Goal: Task Accomplishment & Management: Manage account settings

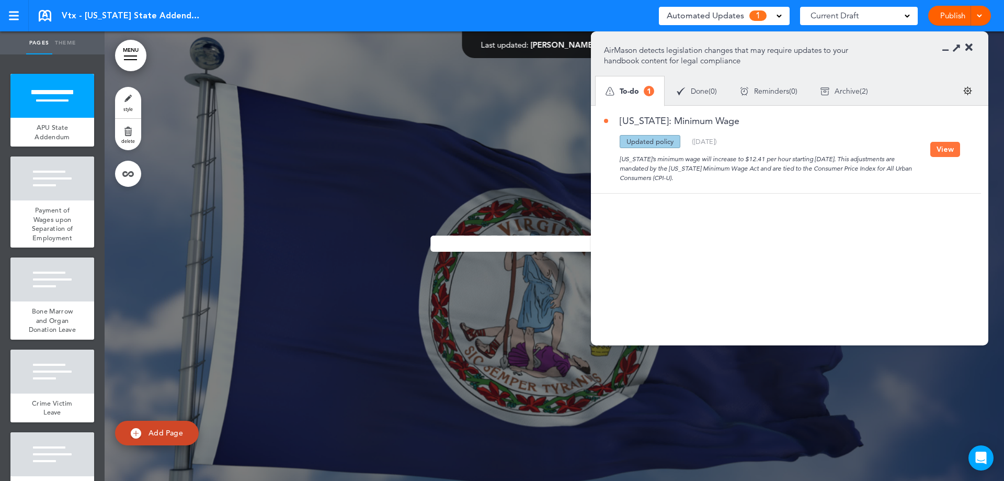
click at [947, 145] on button "View" at bounding box center [945, 149] width 30 height 15
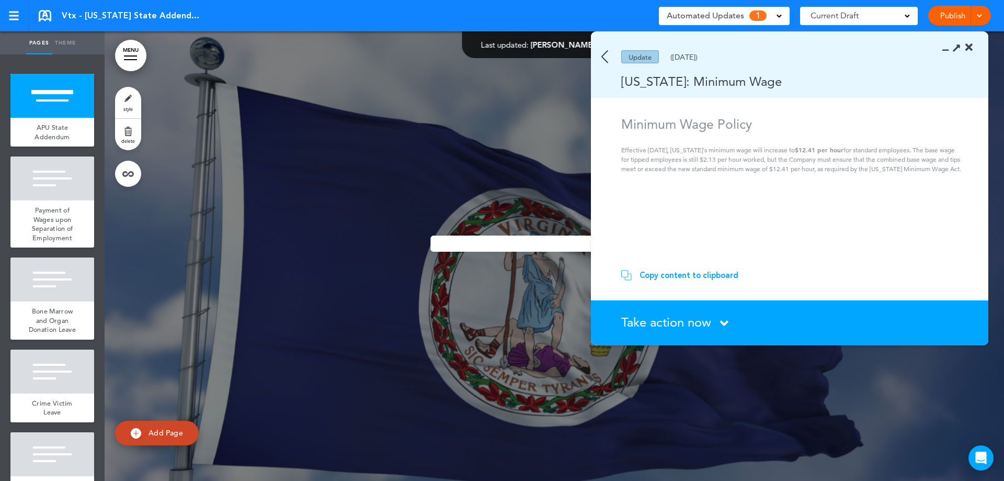
click at [703, 325] on span "Take action now" at bounding box center [666, 321] width 90 height 15
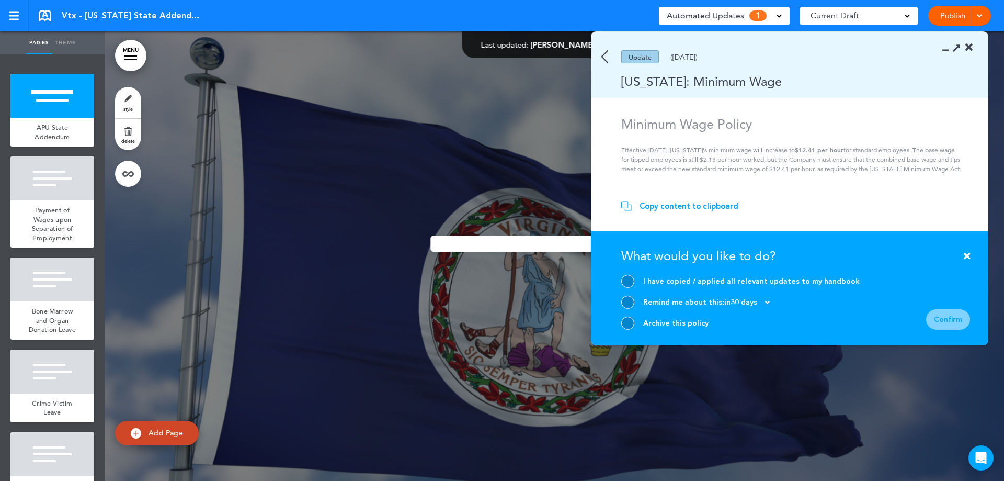
click at [724, 280] on div "I have copied / applied all relevant updates to my handbook" at bounding box center [751, 281] width 217 height 10
click at [623, 280] on div at bounding box center [627, 281] width 13 height 13
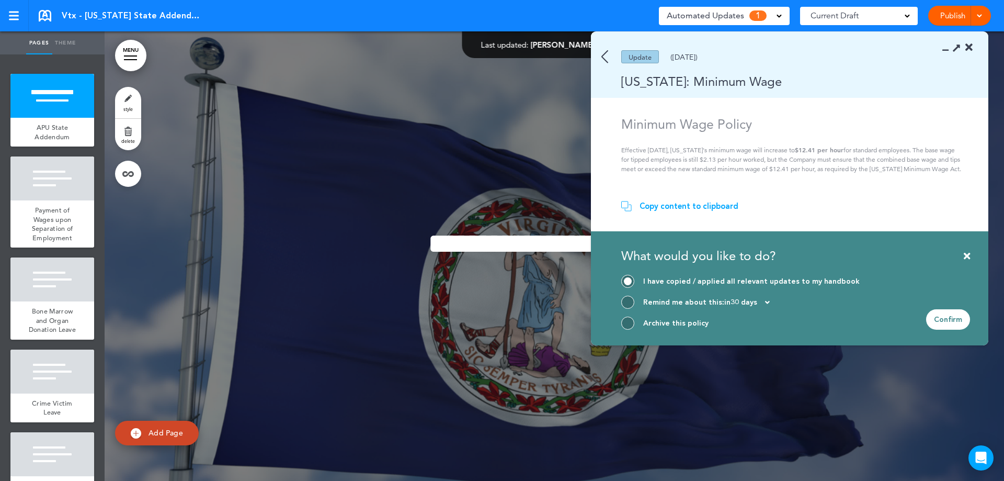
click at [943, 317] on div "Confirm" at bounding box center [948, 319] width 44 height 20
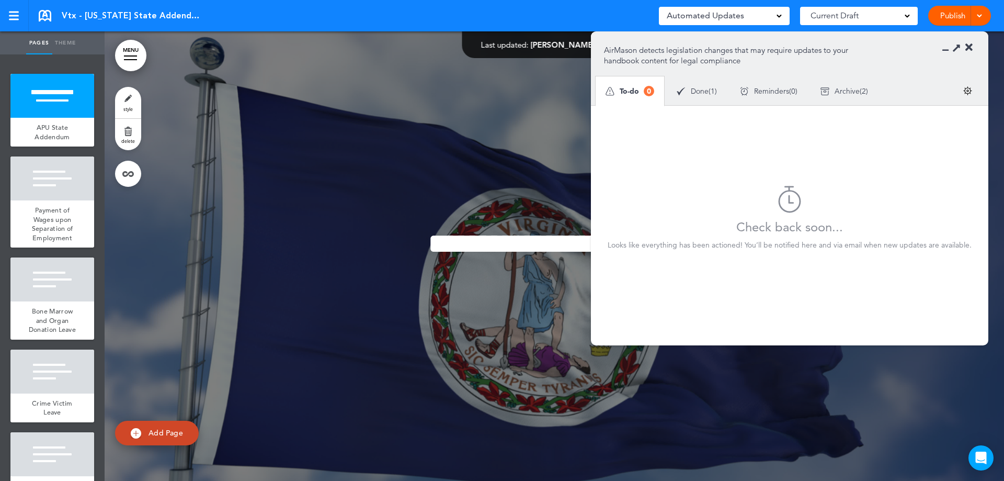
click at [969, 45] on icon at bounding box center [968, 47] width 7 height 10
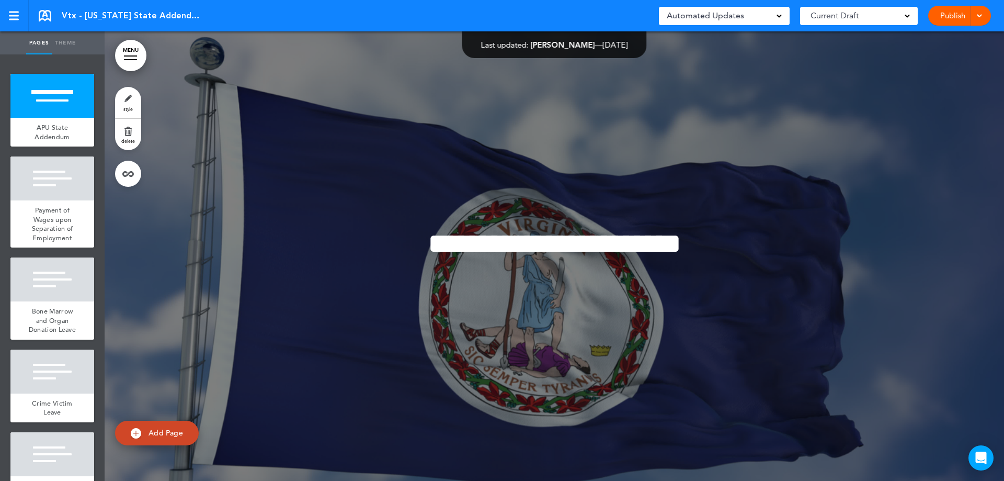
click at [38, 15] on div "Vtx - [US_STATE] State Addendum Saved! Automated Updates 0 Auto policy updates …" at bounding box center [502, 15] width 1004 height 31
click at [40, 15] on link at bounding box center [45, 16] width 13 height 12
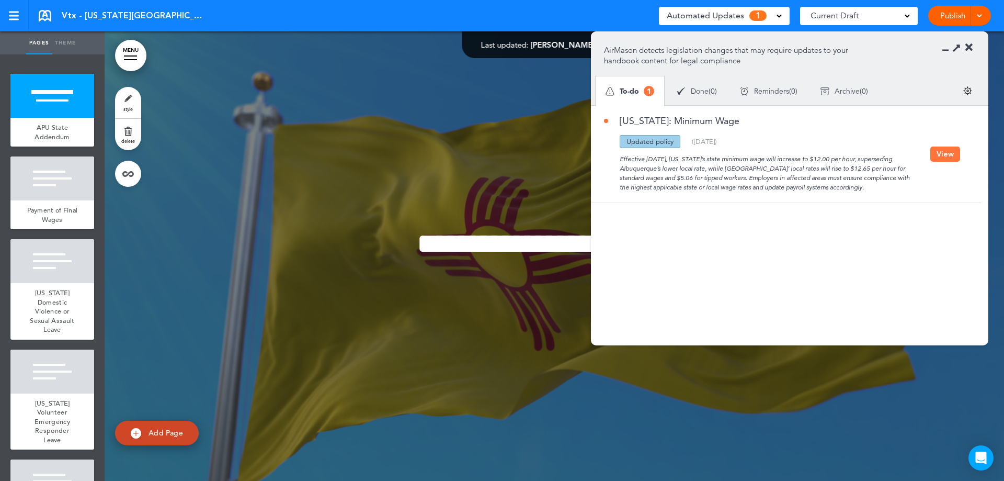
click at [945, 149] on button "View" at bounding box center [945, 153] width 30 height 15
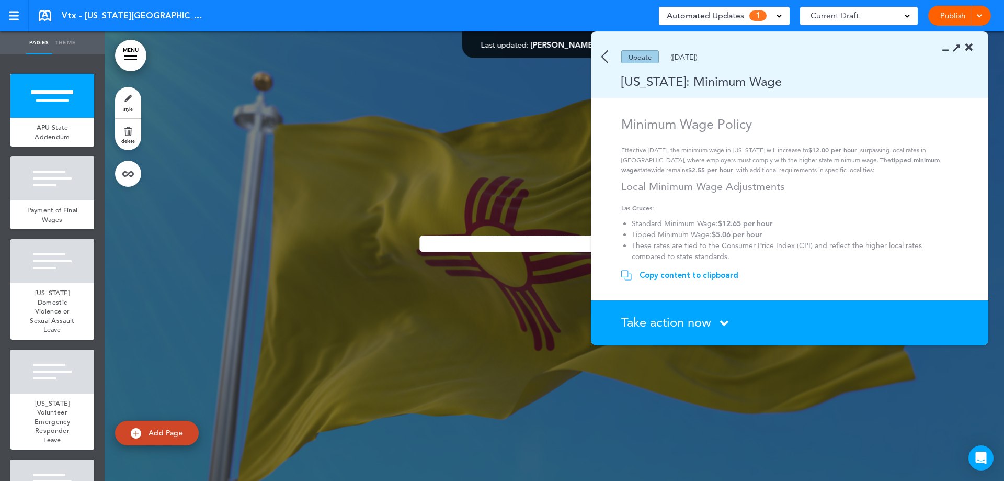
click at [657, 318] on span "Take action now" at bounding box center [666, 321] width 90 height 15
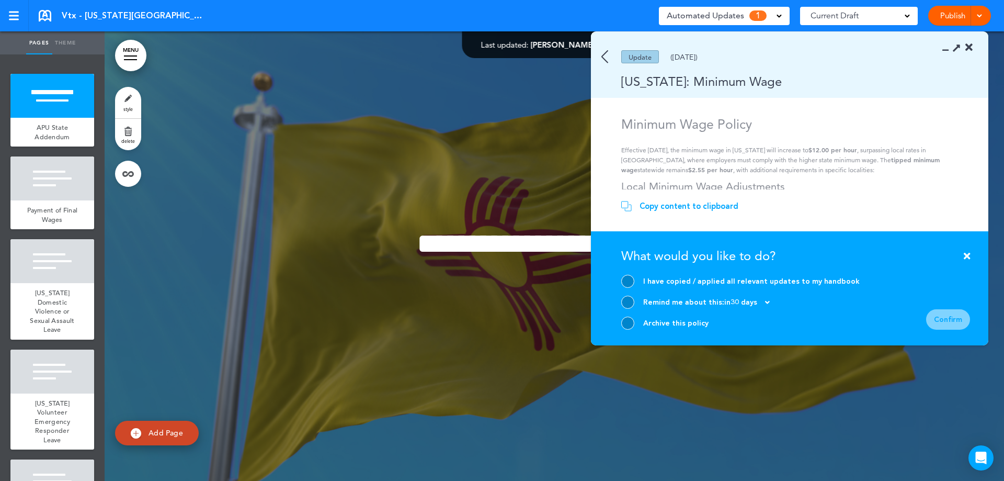
click at [620, 279] on section "Take action now Click here to change the status What would you like to do? I ha…" at bounding box center [789, 288] width 397 height 114
click at [624, 279] on div at bounding box center [627, 281] width 13 height 13
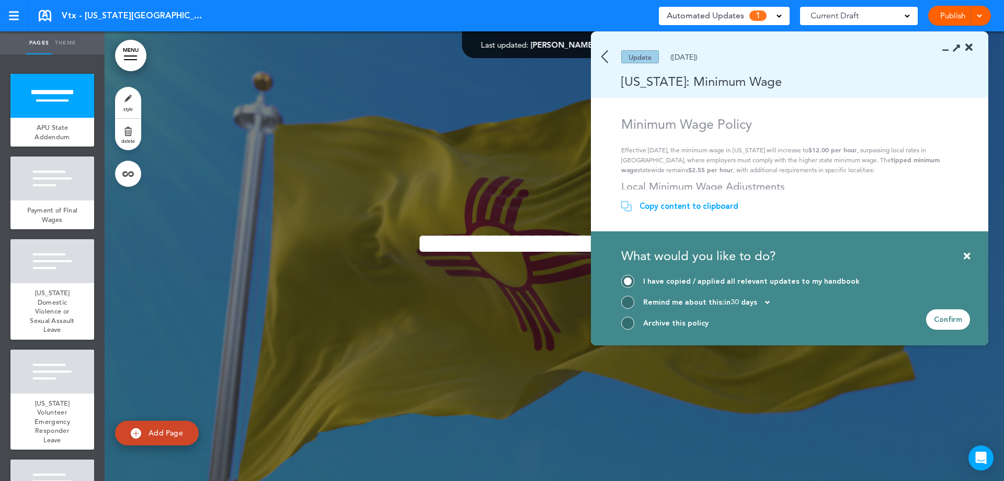
click at [947, 321] on div "Confirm" at bounding box center [948, 319] width 44 height 20
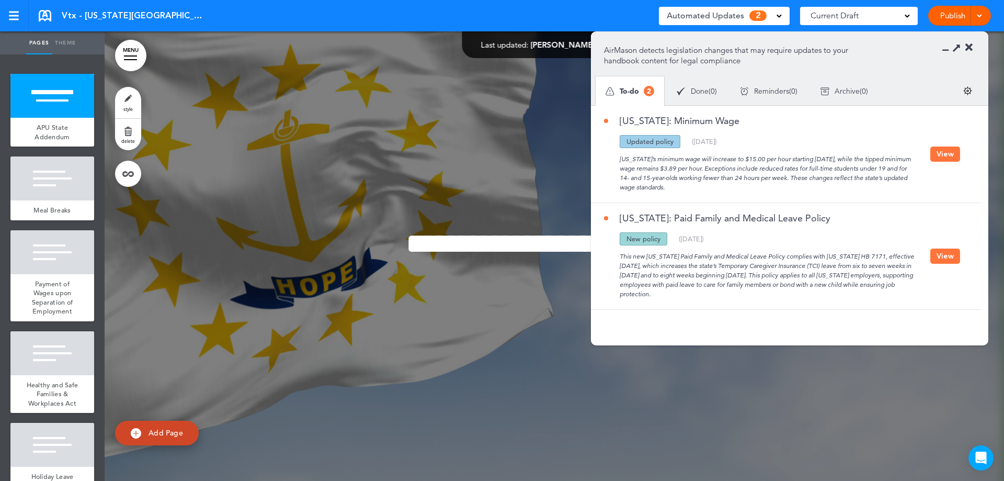
click at [921, 154] on div "Rhode Island’s minimum wage will increase to $15.00 per hour starting January 1…" at bounding box center [767, 170] width 326 height 44
click at [945, 156] on button "View" at bounding box center [945, 153] width 30 height 15
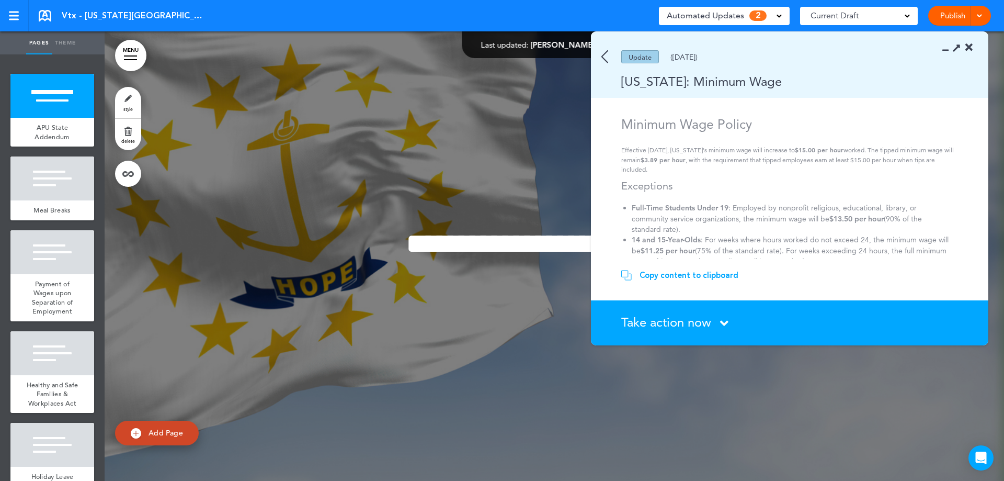
click at [697, 318] on span "Take action now" at bounding box center [666, 321] width 90 height 15
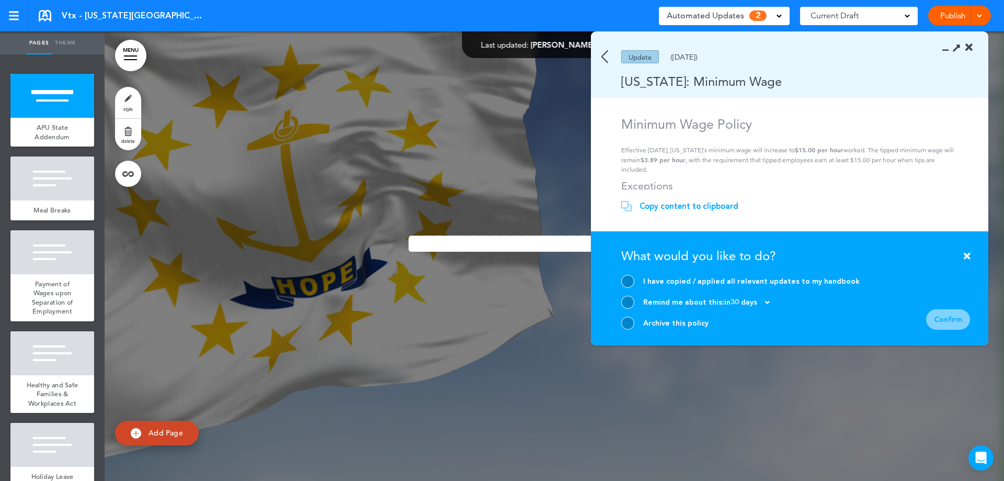
click at [690, 286] on div "I have copied / applied all relevant updates to my handbook" at bounding box center [751, 281] width 217 height 10
click at [634, 281] on div "I have copied / applied all relevant updates to my handbook" at bounding box center [740, 281] width 238 height 13
click at [633, 281] on div at bounding box center [627, 281] width 13 height 13
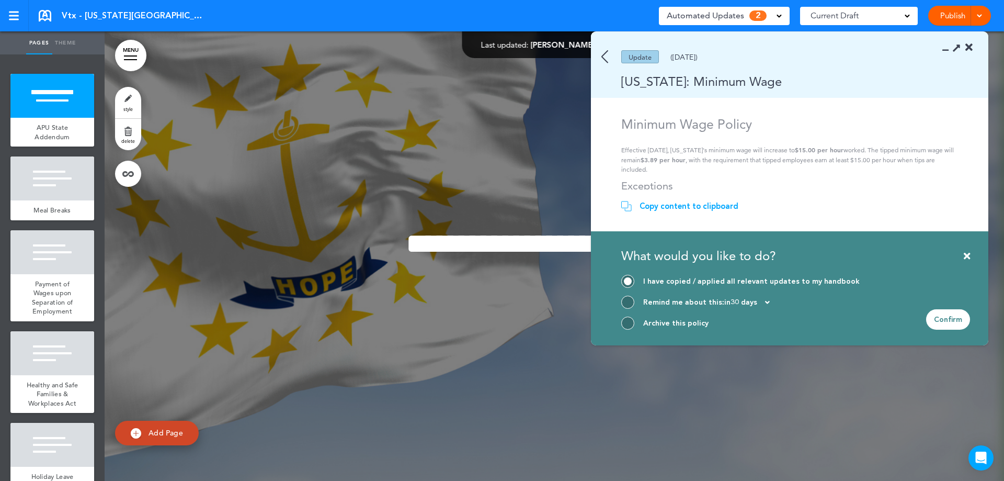
click at [947, 314] on div "Confirm" at bounding box center [948, 319] width 44 height 20
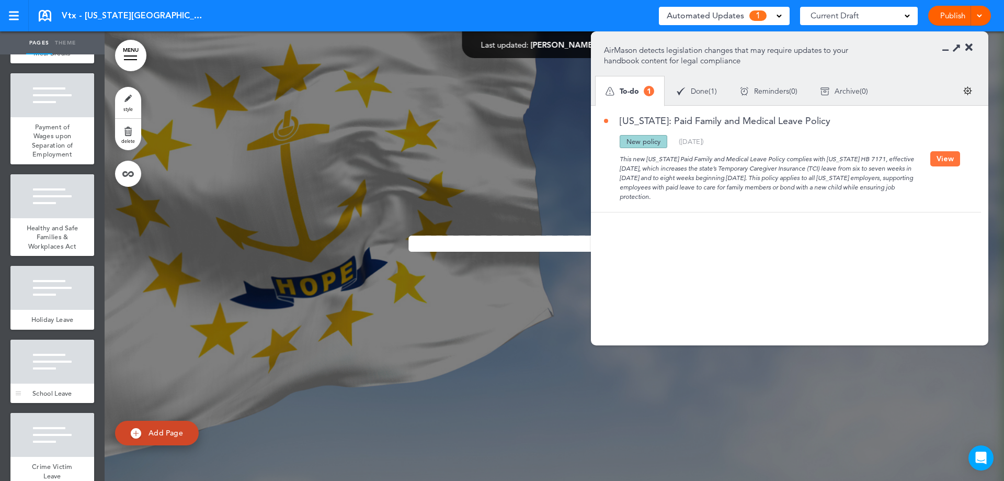
scroll to position [183, 0]
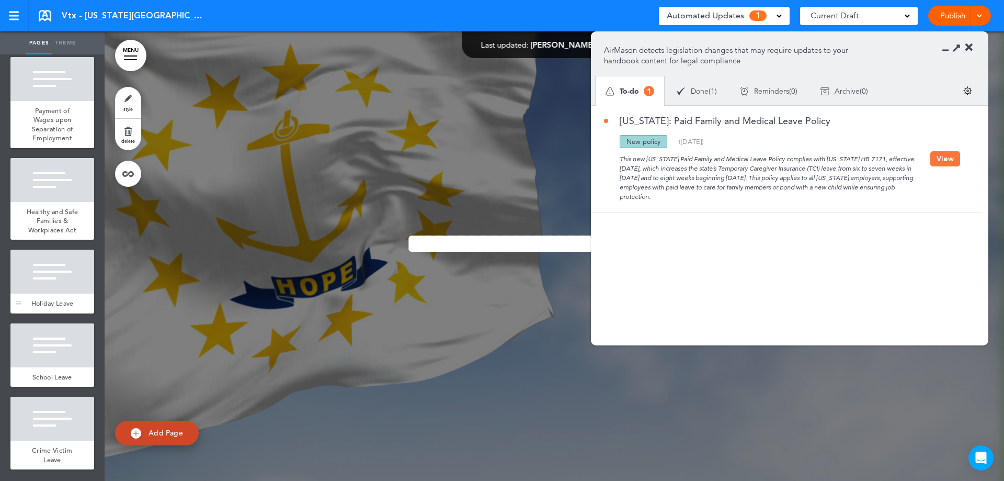
click at [43, 274] on div at bounding box center [52, 271] width 84 height 44
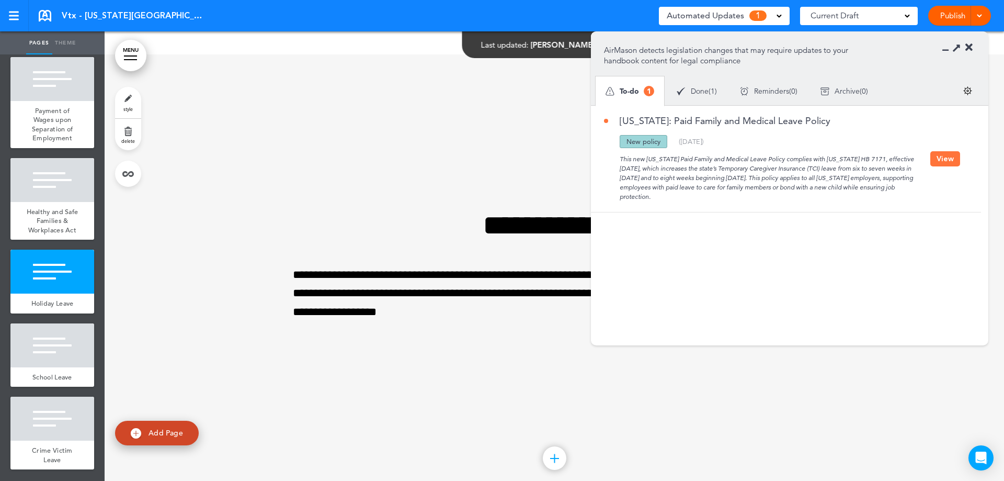
scroll to position [1797, 0]
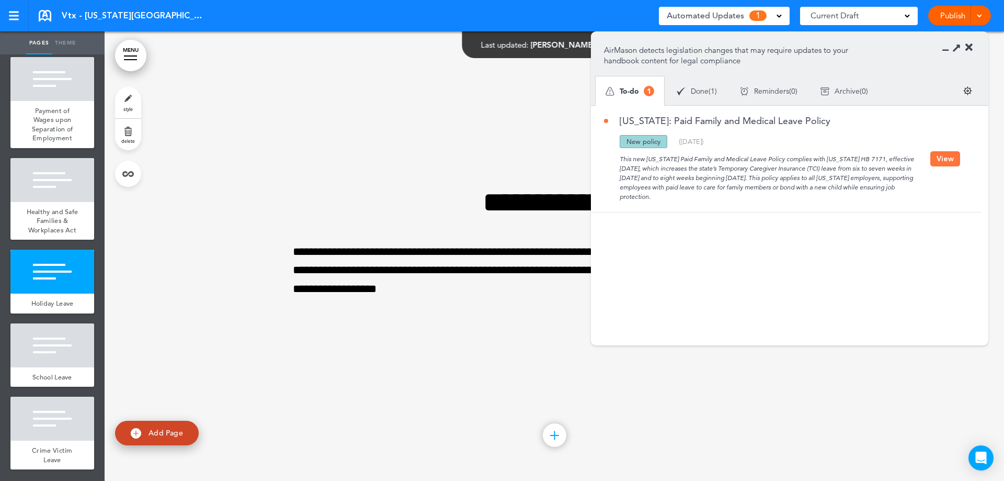
drag, startPoint x: 738, startPoint y: 203, endPoint x: 648, endPoint y: 176, distance: 94.1
click at [648, 176] on div "Rhode Island: Paid Family and Medical Leave Policy Updated policy New policy De…" at bounding box center [783, 159] width 385 height 106
click at [693, 160] on div "This new Rhode Island Paid Family and Medical Leave Policy complies with Rhode …" at bounding box center [767, 174] width 326 height 53
click at [948, 166] on button "View" at bounding box center [945, 158] width 30 height 15
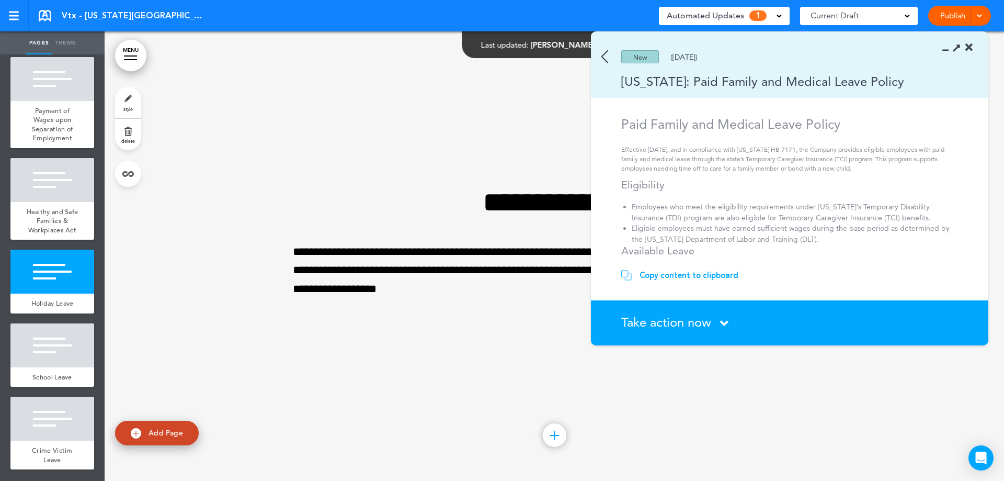
click at [687, 277] on div "Copy content to clipboard" at bounding box center [689, 275] width 99 height 10
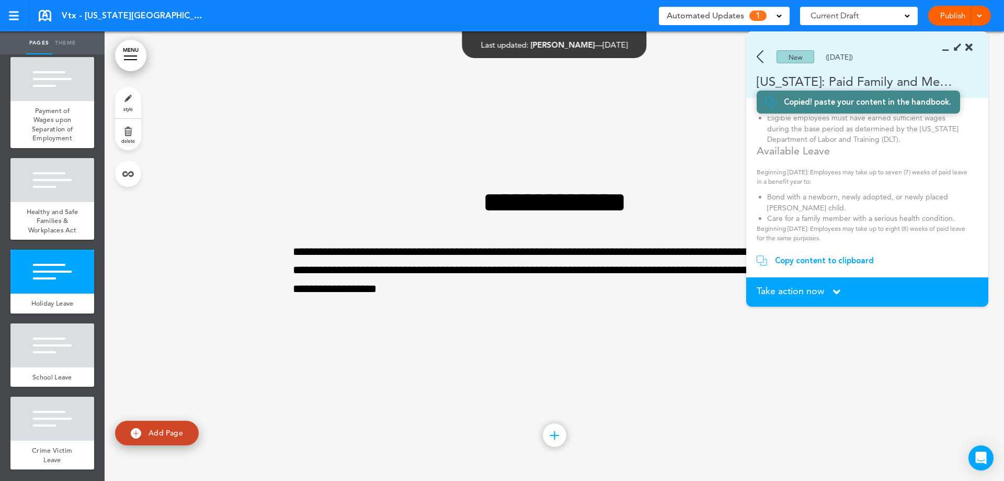
scroll to position [113, 0]
